Goal: Task Accomplishment & Management: Manage account settings

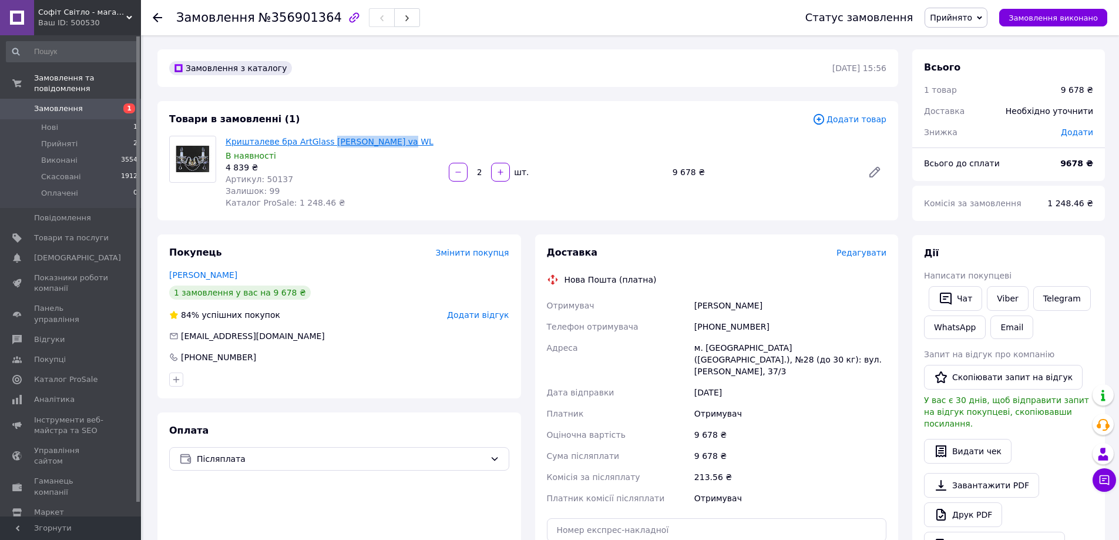
drag, startPoint x: 410, startPoint y: 142, endPoint x: 324, endPoint y: 146, distance: 86.4
click at [324, 146] on span "Кришталеве бра ArtGlass [PERSON_NAME] va WL" at bounding box center [332, 142] width 214 height 12
copy link "[PERSON_NAME] va WL"
click at [209, 277] on link "[PERSON_NAME]" at bounding box center [203, 274] width 68 height 9
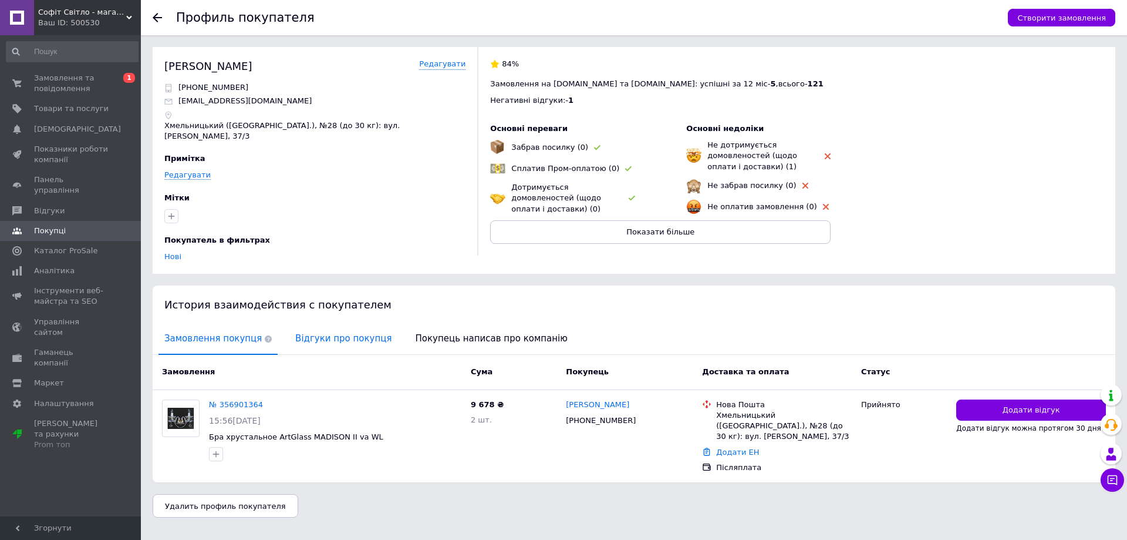
click at [352, 324] on span "Відгуки про покупця" at bounding box center [343, 339] width 108 height 30
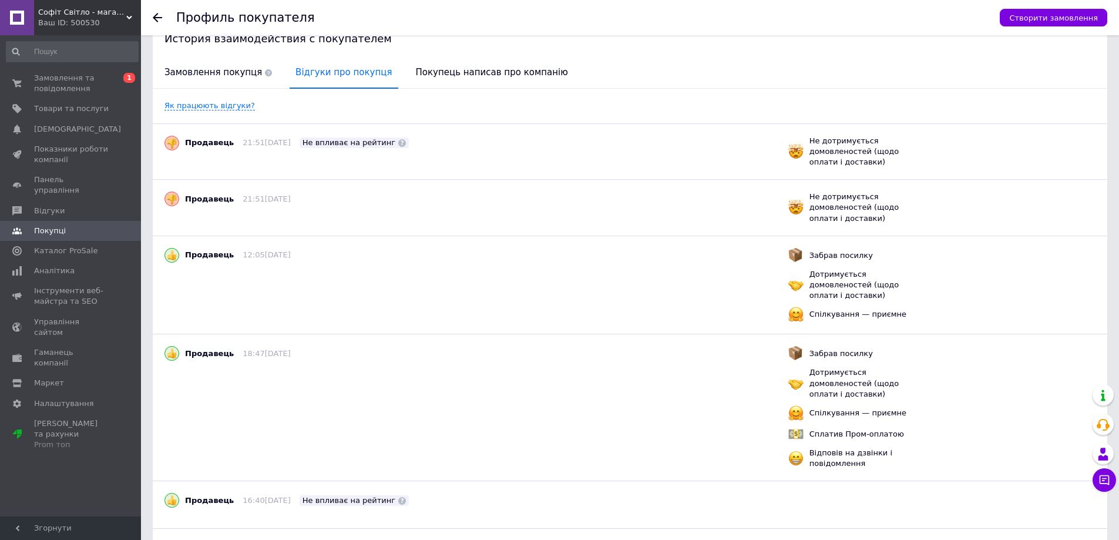
scroll to position [192, 0]
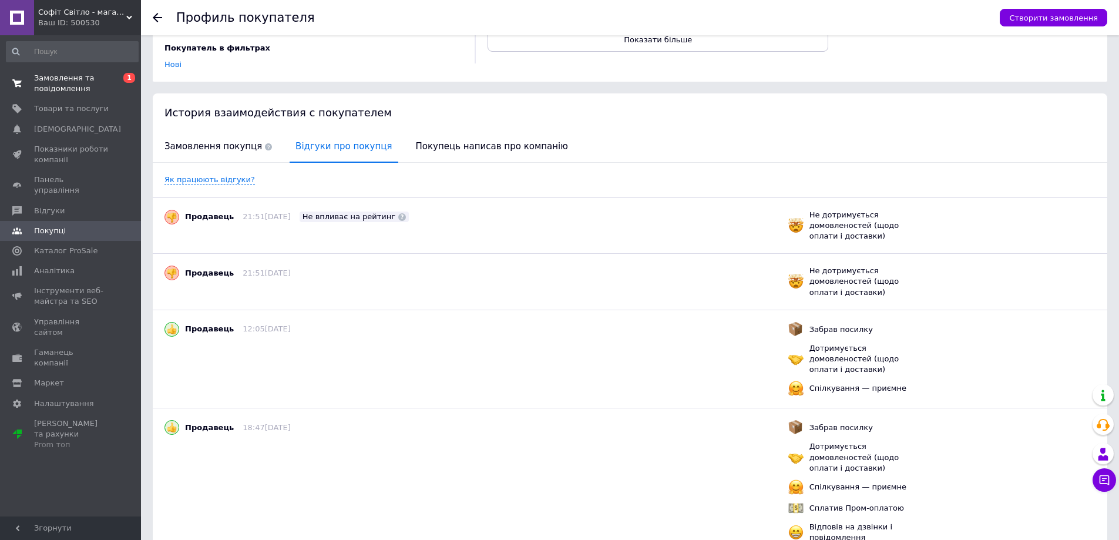
click at [80, 82] on span "Замовлення та повідомлення" at bounding box center [71, 83] width 75 height 21
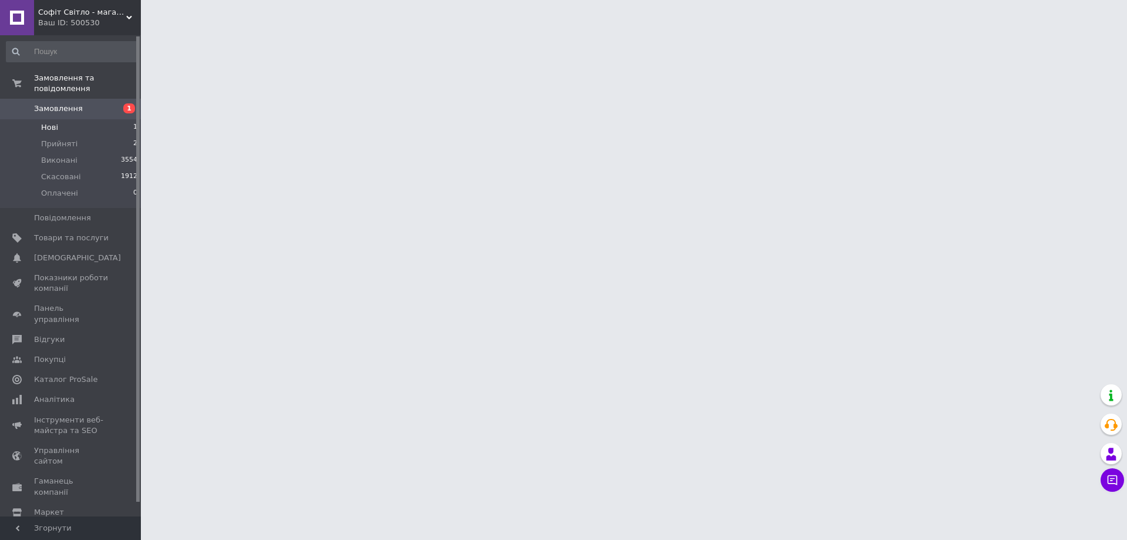
click at [111, 119] on li "Нові 1" at bounding box center [72, 127] width 144 height 16
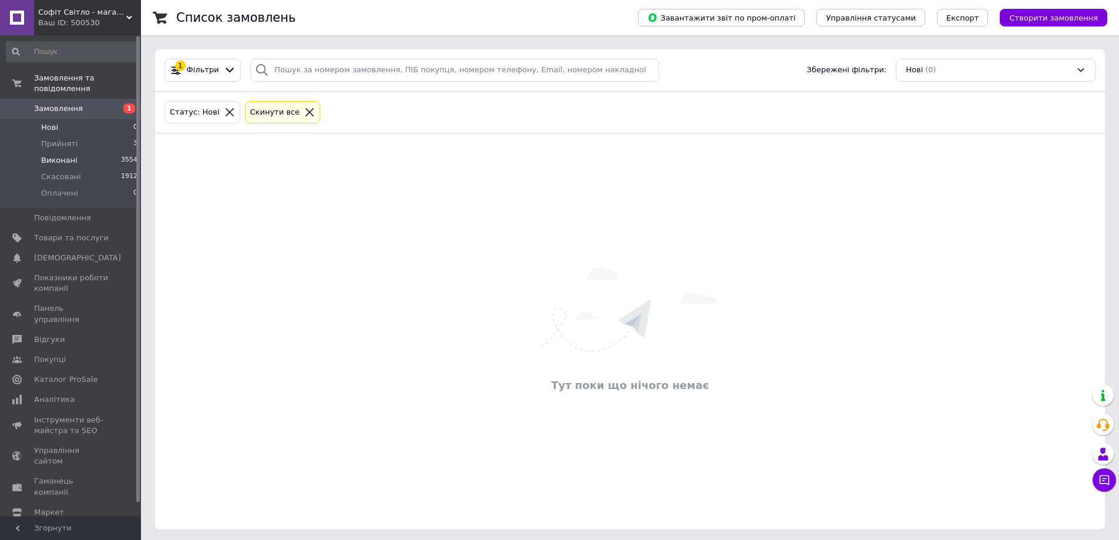
click at [95, 152] on li "Виконані 3554" at bounding box center [72, 160] width 144 height 16
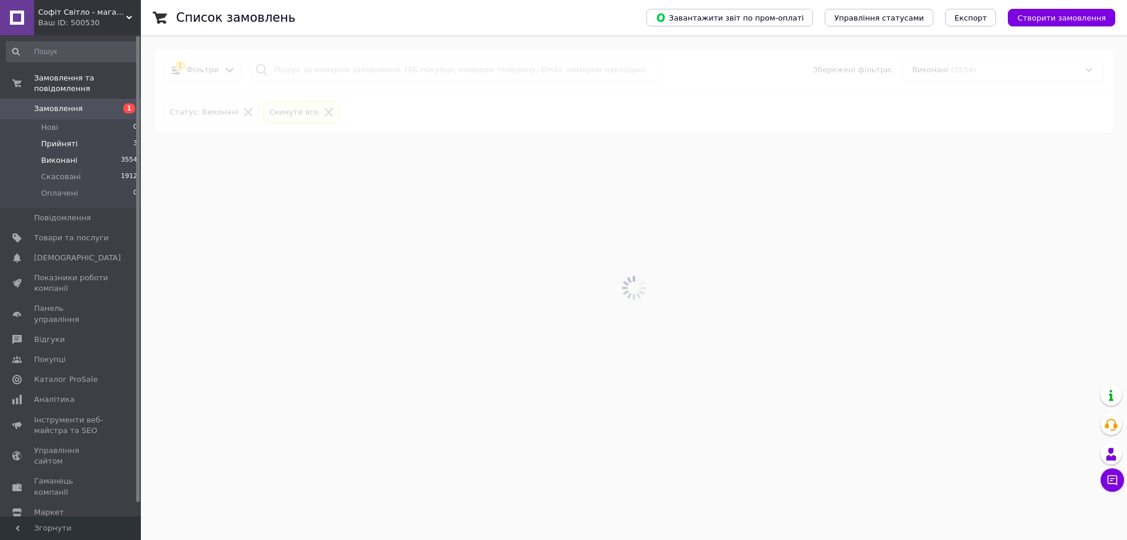
click at [96, 136] on li "Прийняті 3" at bounding box center [72, 144] width 144 height 16
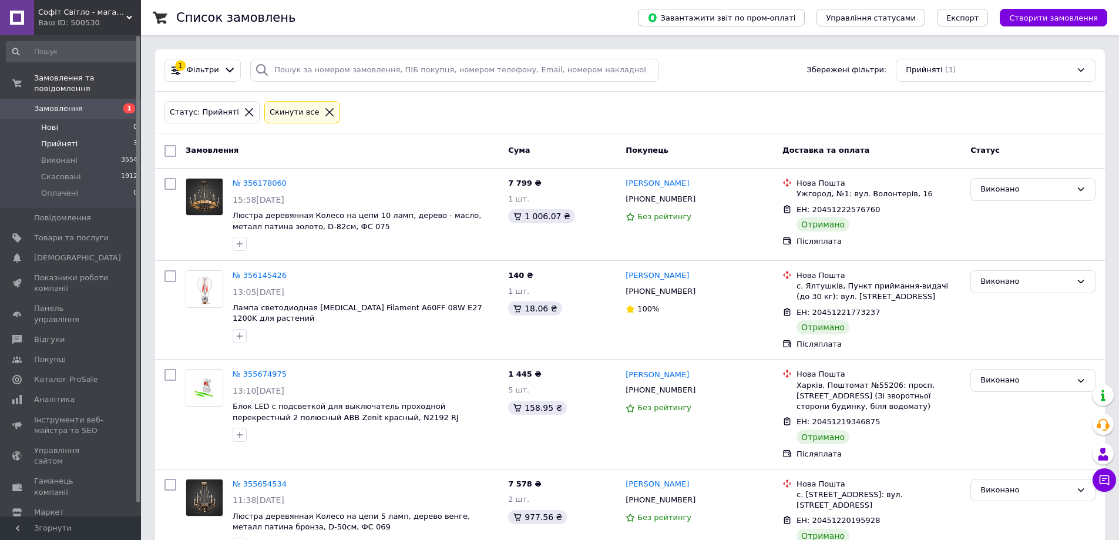
click at [99, 120] on li "Нові 0" at bounding box center [72, 127] width 144 height 16
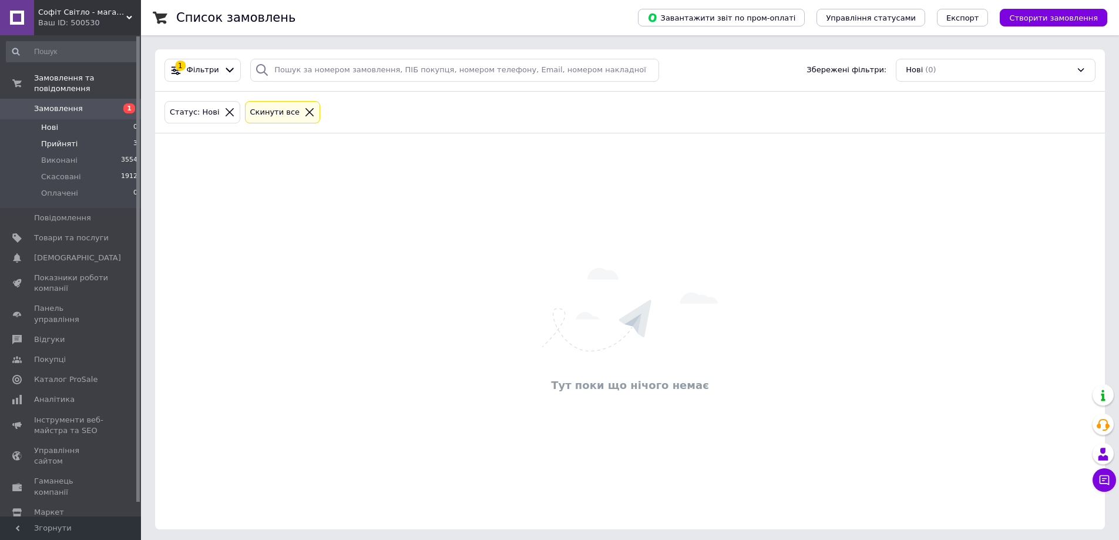
click at [100, 136] on li "Прийняті 3" at bounding box center [72, 144] width 144 height 16
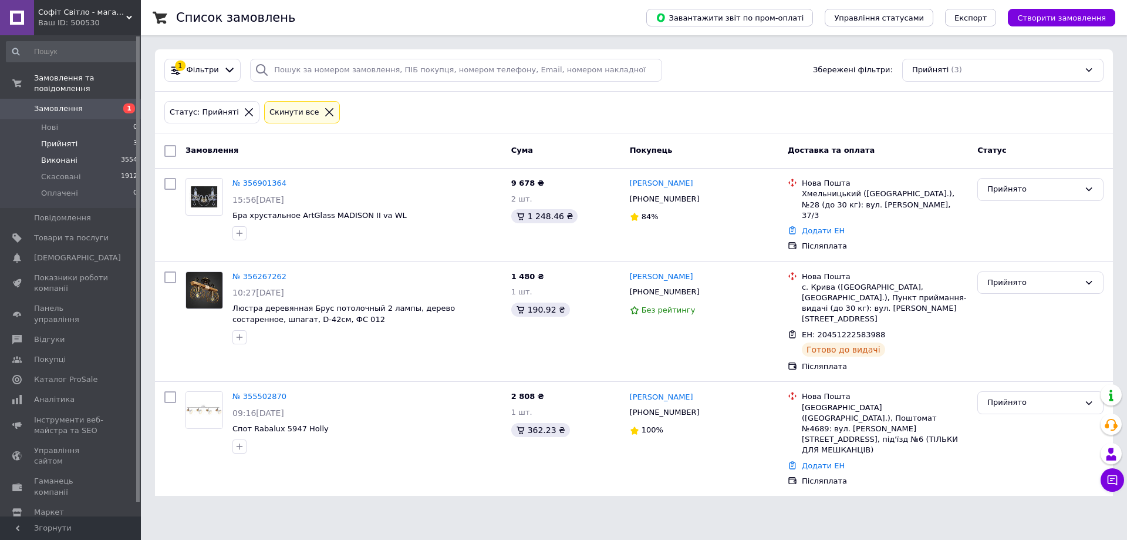
click at [79, 152] on li "Виконані 3554" at bounding box center [72, 160] width 144 height 16
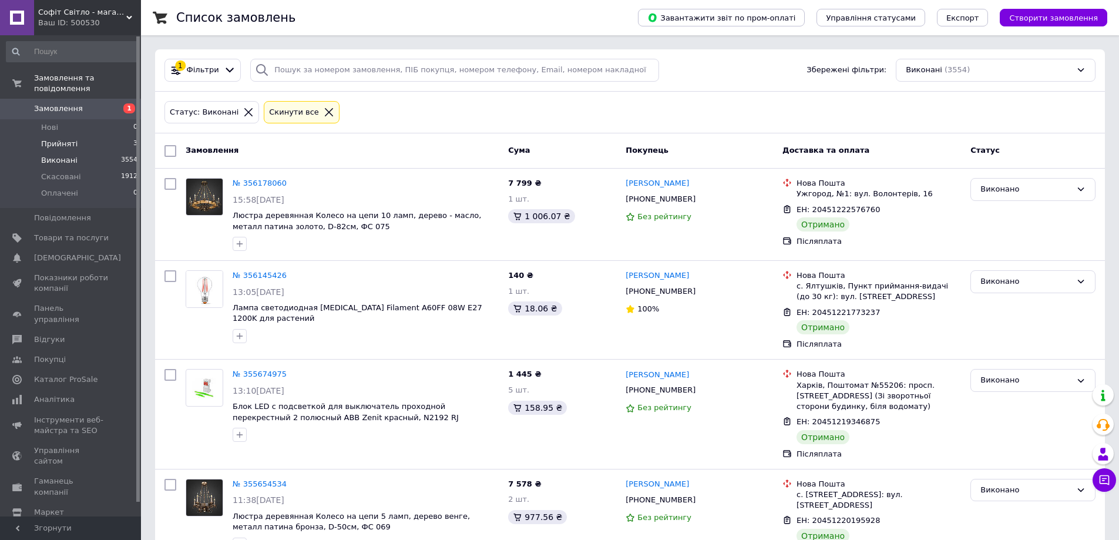
click at [70, 139] on span "Прийняті" at bounding box center [59, 144] width 36 height 11
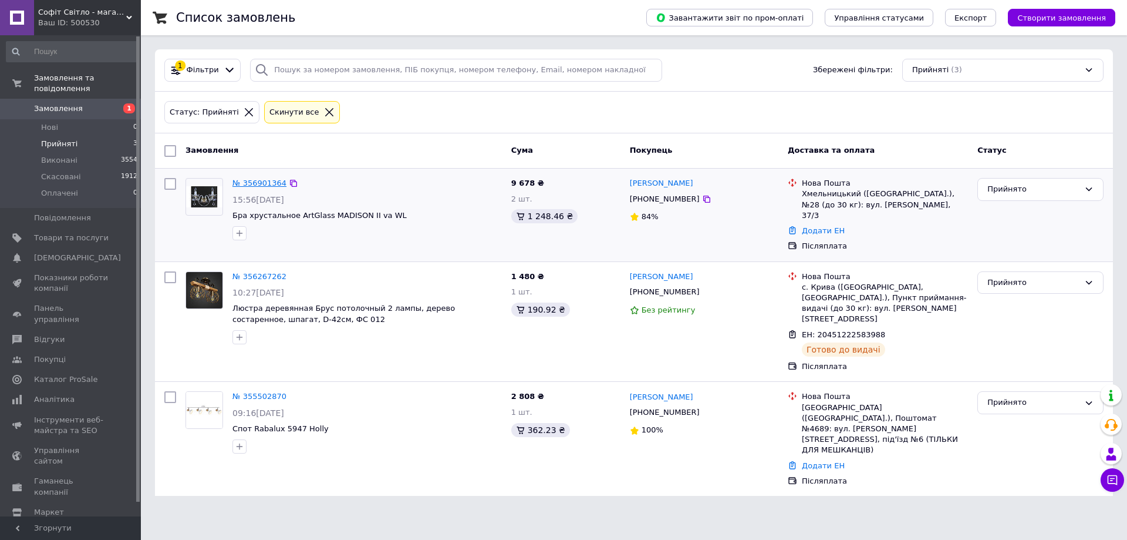
click at [251, 179] on link "№ 356901364" at bounding box center [260, 183] width 54 height 9
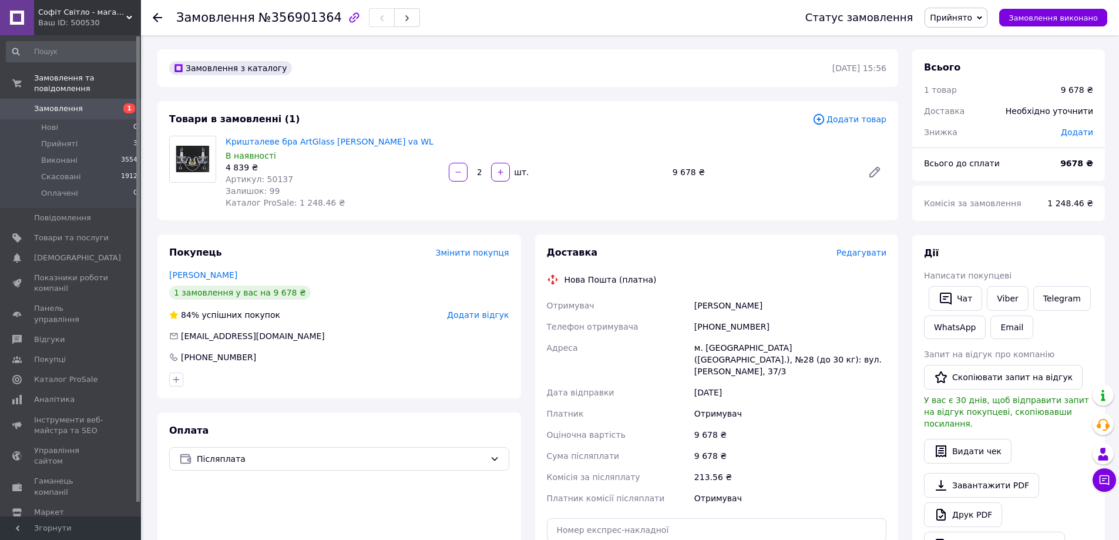
click at [442, 205] on div "Кришталеве бра ArtGlass MADISON II va WL В наявності 4 839 ₴ Артикул: 50137 Зал…" at bounding box center [332, 172] width 223 height 78
drag, startPoint x: 422, startPoint y: 155, endPoint x: 346, endPoint y: 161, distance: 76.6
click at [346, 161] on div "Кришталеве бра ArtGlass MADISON II va WL В наявності 4 839 ₴ Артикул: 50137 Зал…" at bounding box center [332, 172] width 223 height 78
click at [376, 174] on div "Артикул: 50137" at bounding box center [332, 179] width 214 height 12
drag, startPoint x: 284, startPoint y: 160, endPoint x: 215, endPoint y: 139, distance: 71.9
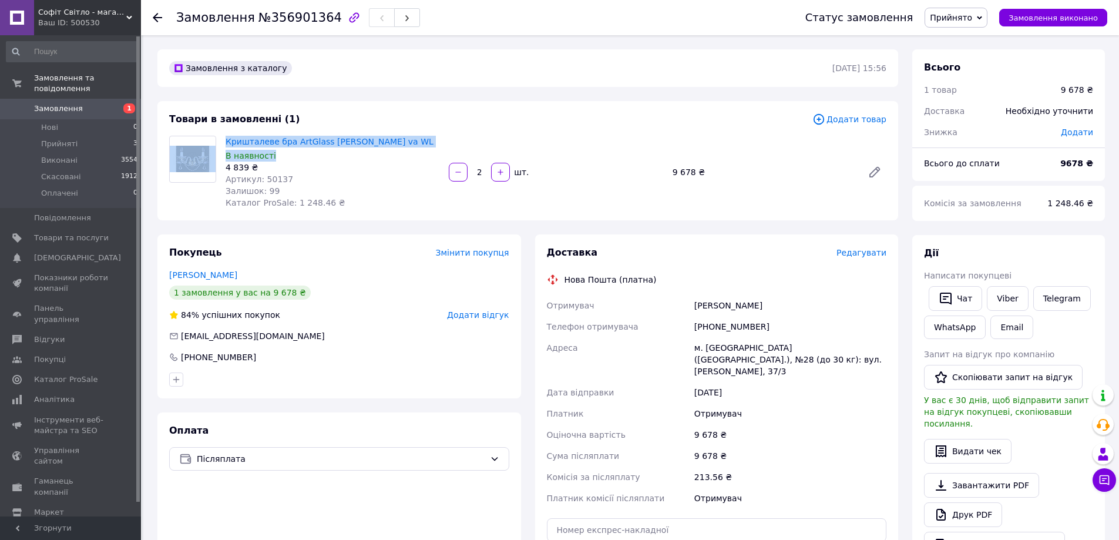
click at [215, 139] on div "Кришталеве бра ArtGlass MADISON II va WL В наявності 4 839 ₴ Артикул: 50137 Зал…" at bounding box center [527, 172] width 726 height 73
click at [215, 139] on div at bounding box center [193, 159] width 46 height 46
drag, startPoint x: 218, startPoint y: 141, endPoint x: 335, endPoint y: 201, distance: 132.1
click at [335, 201] on div "Кришталеве бра ArtGlass MADISON II va WL В наявності 4 839 ₴ Артикул: 50137 Зал…" at bounding box center [527, 172] width 726 height 73
click at [335, 201] on div "Кришталеве бра ArtGlass MADISON II va WL В наявності 4 839 ₴ Артикул: 50137 Зал…" at bounding box center [332, 172] width 223 height 78
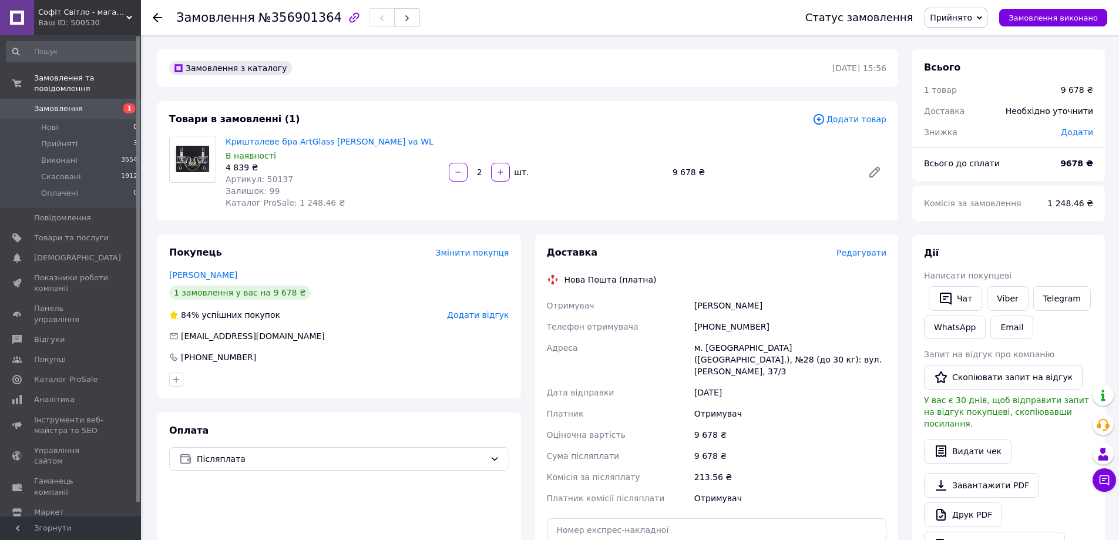
click at [328, 201] on div "Кришталеве бра ArtGlass MADISON II va WL В наявності 4 839 ₴ Артикул: 50137 Зал…" at bounding box center [332, 172] width 223 height 78
click at [80, 152] on li "Виконані 3554" at bounding box center [72, 160] width 144 height 16
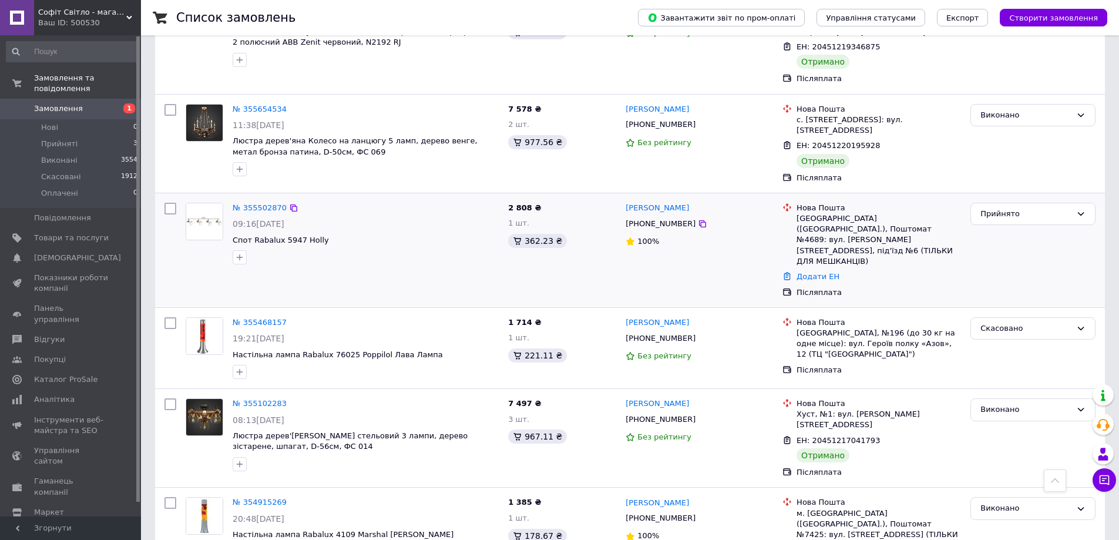
scroll to position [646, 0]
